Goal: Information Seeking & Learning: Learn about a topic

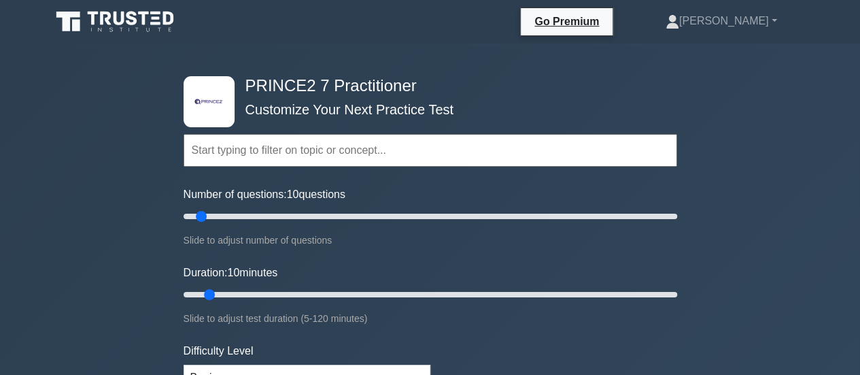
click at [120, 16] on icon at bounding box center [116, 22] width 131 height 26
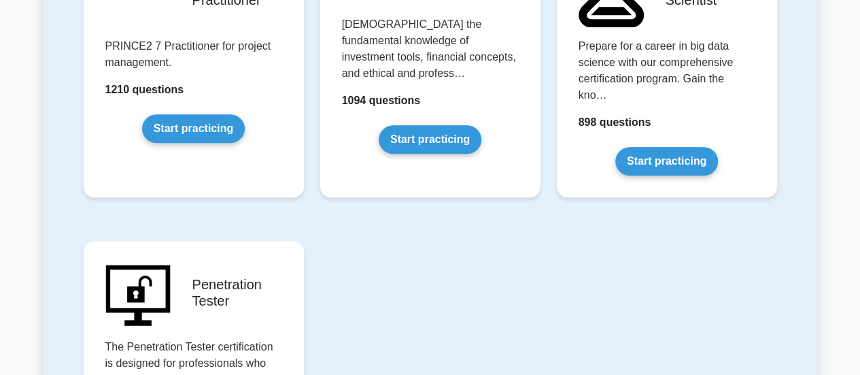
scroll to position [3061, 0]
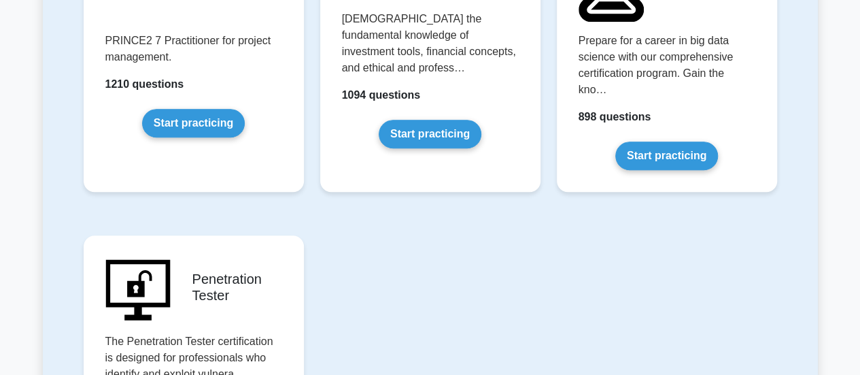
drag, startPoint x: 802, startPoint y: 248, endPoint x: 801, endPoint y: 195, distance: 53.1
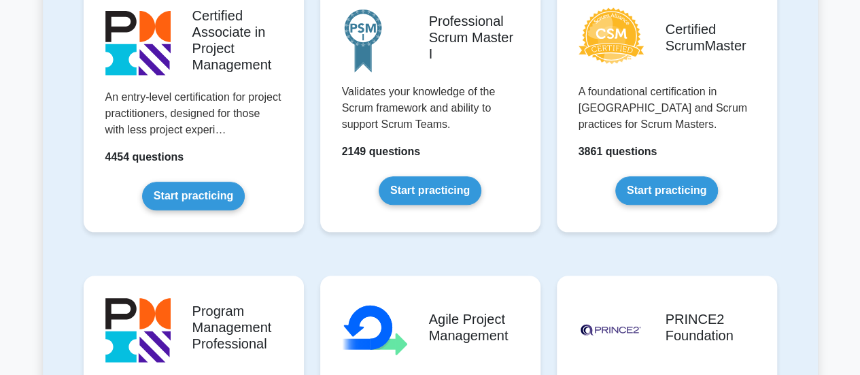
scroll to position [0, 0]
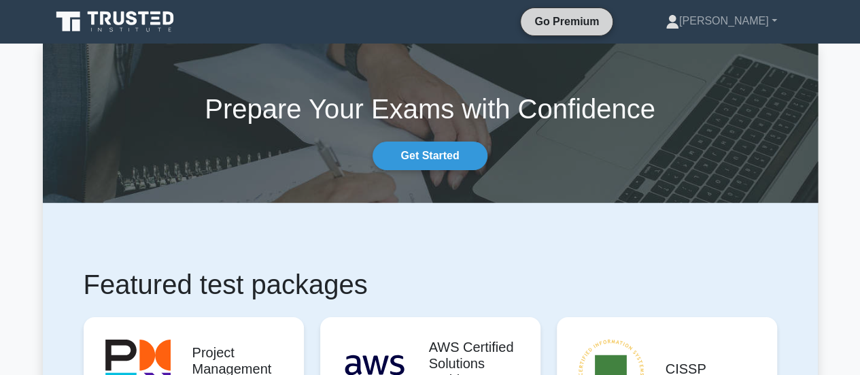
click at [607, 18] on link "Go Premium" at bounding box center [566, 21] width 81 height 17
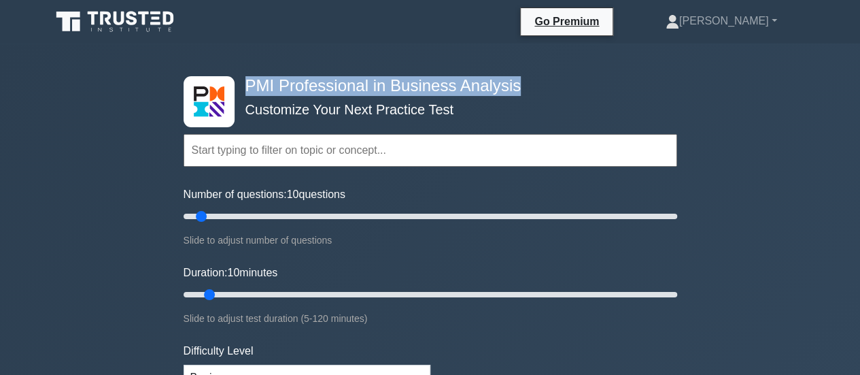
drag, startPoint x: 248, startPoint y: 85, endPoint x: 521, endPoint y: 92, distance: 273.5
click at [521, 92] on h4 "PMI Professional in Business Analysis" at bounding box center [425, 86] width 371 height 20
